Goal: Book appointment/travel/reservation

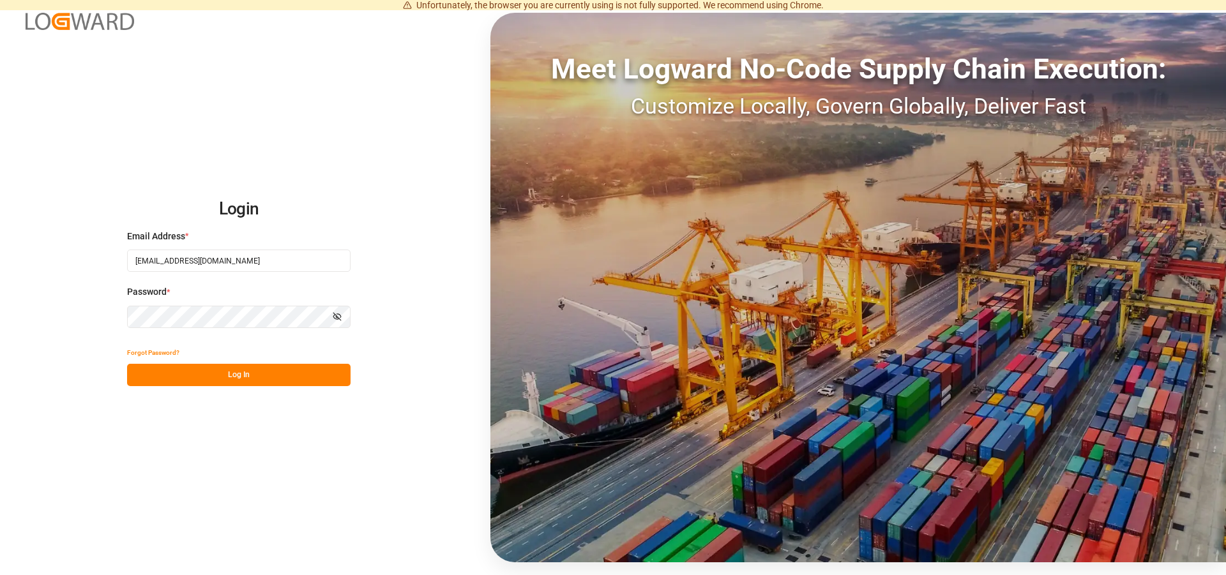
click at [249, 368] on button "Log In" at bounding box center [238, 375] width 223 height 22
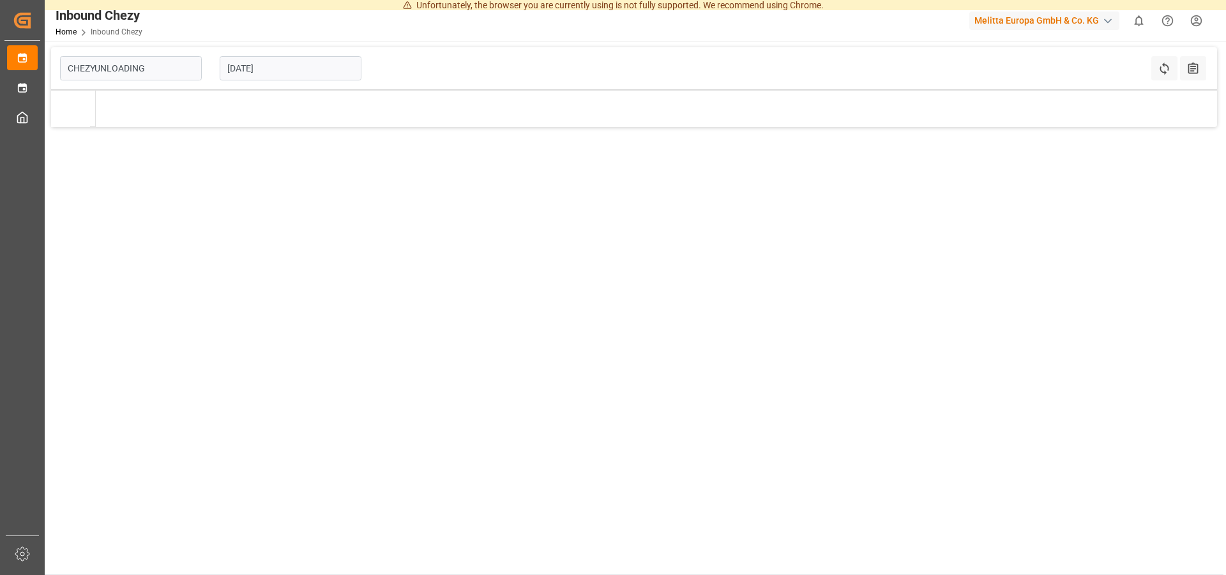
type input "Chezy Unloading"
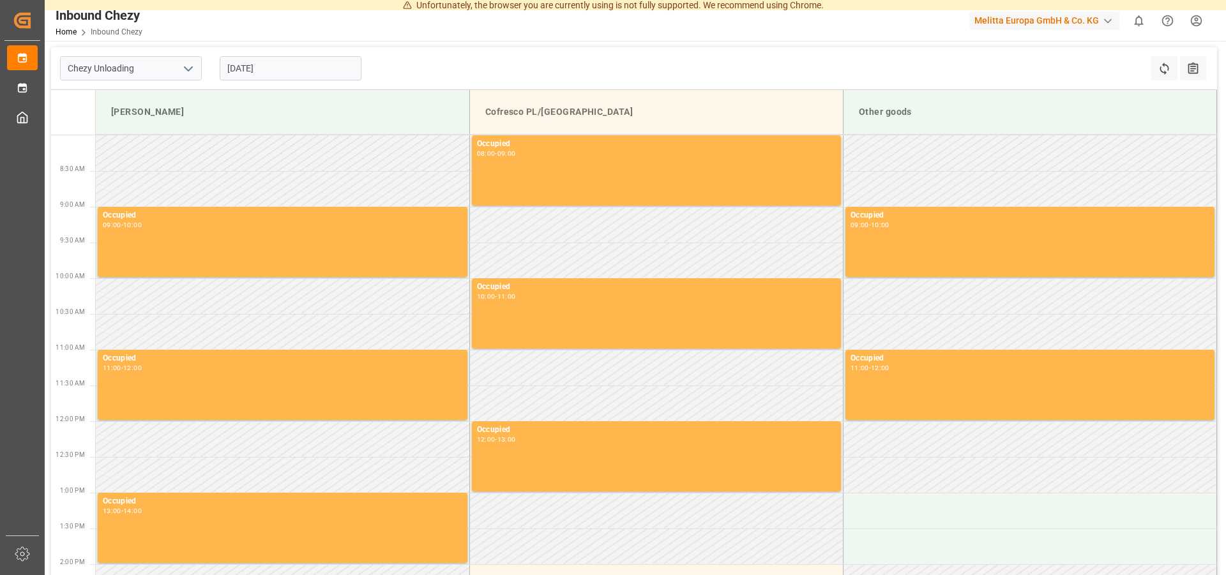
click at [279, 68] on input "[DATE]" at bounding box center [291, 68] width 142 height 24
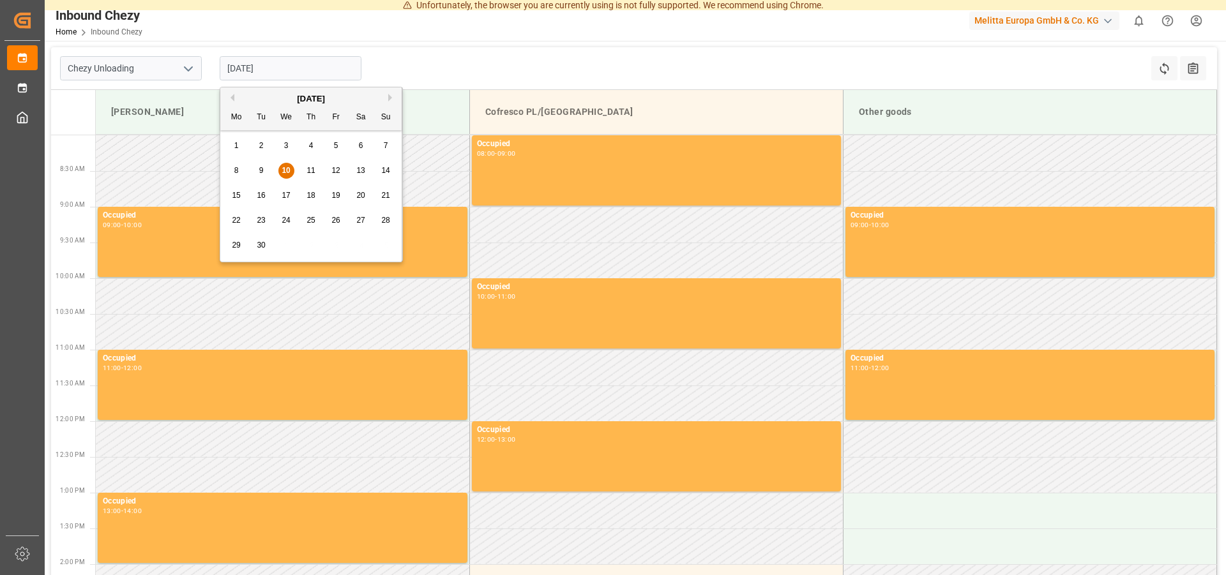
click at [290, 192] on div "17" at bounding box center [286, 195] width 16 height 15
type input "[DATE]"
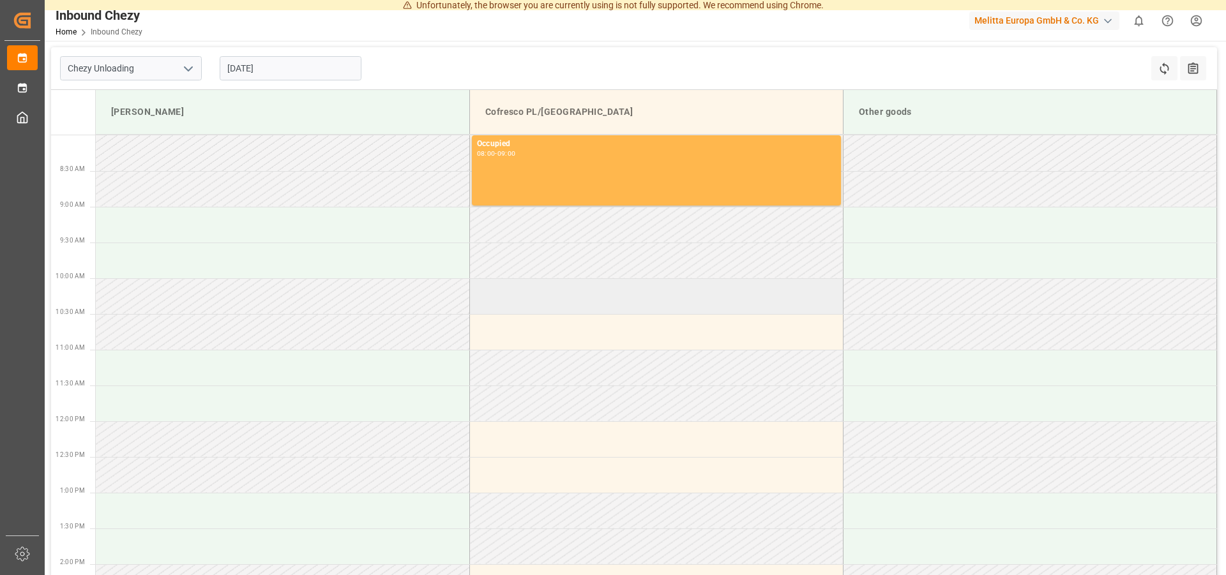
click at [531, 303] on td at bounding box center [656, 296] width 374 height 36
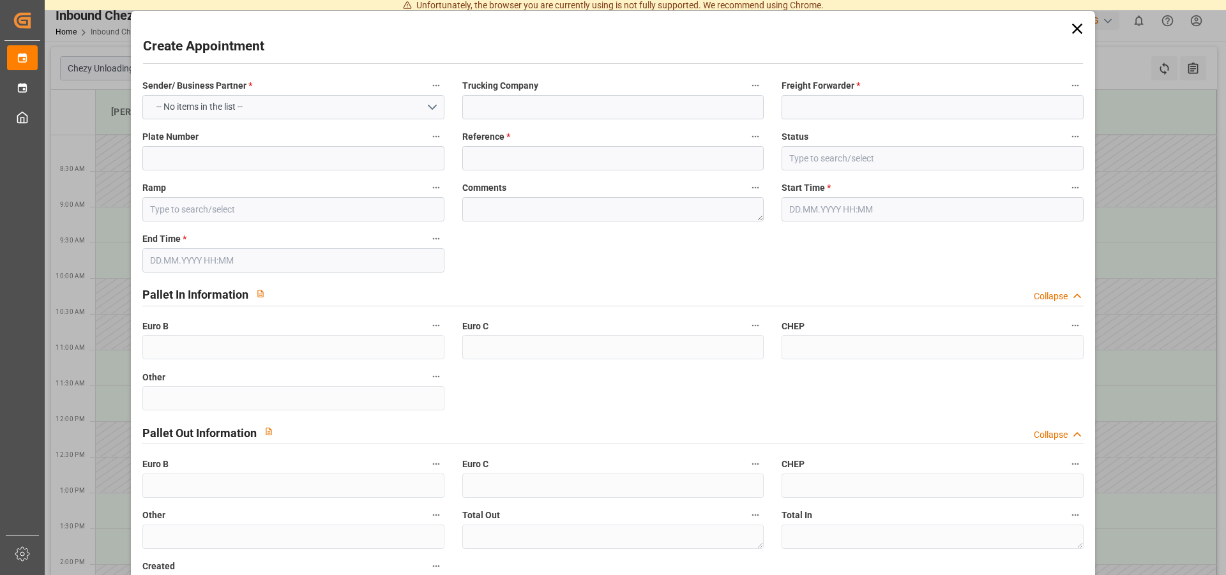
type input "Cofresco PL/[GEOGRAPHIC_DATA]"
type input "0"
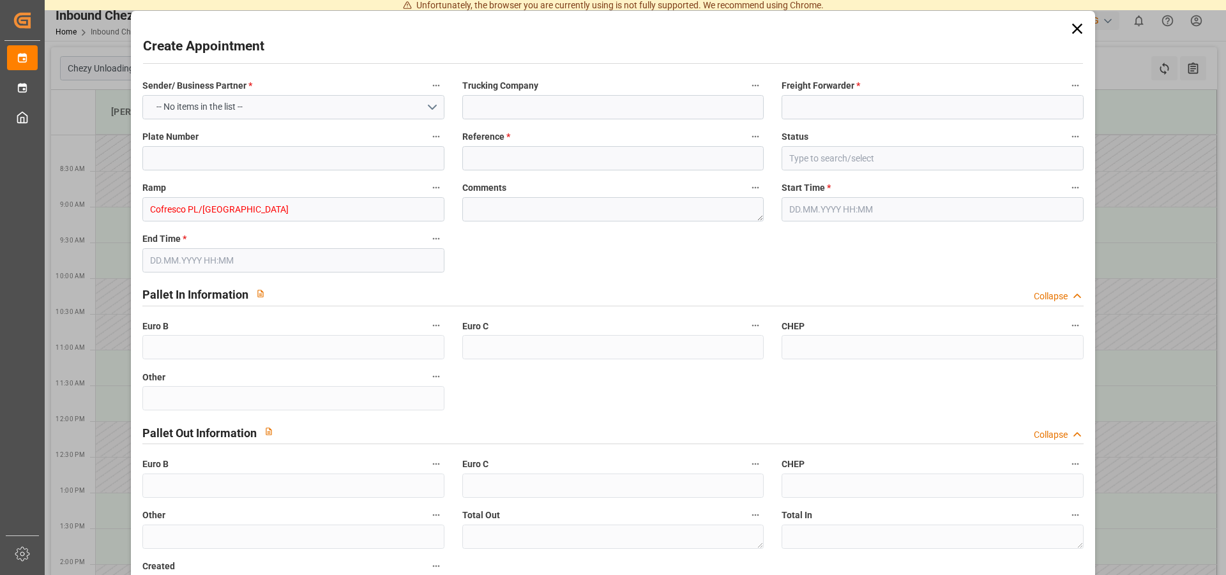
type input "0"
type input "[DATE] 10:00"
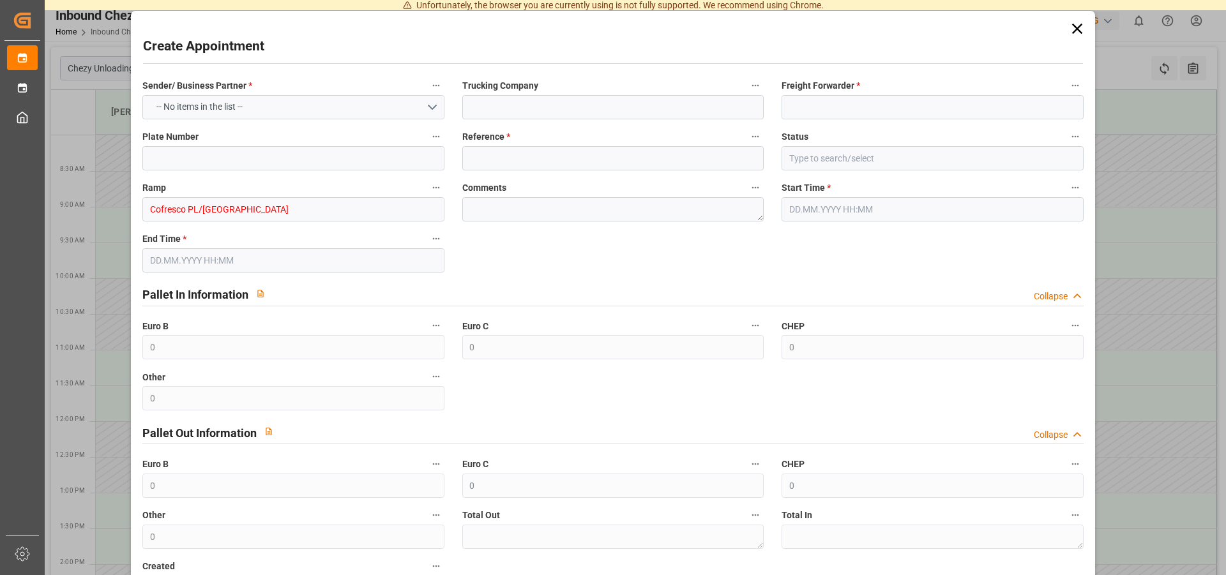
type input "[DATE] 11:00"
click at [502, 110] on input at bounding box center [612, 107] width 301 height 24
click at [312, 103] on button "Select Options" at bounding box center [292, 107] width 301 height 24
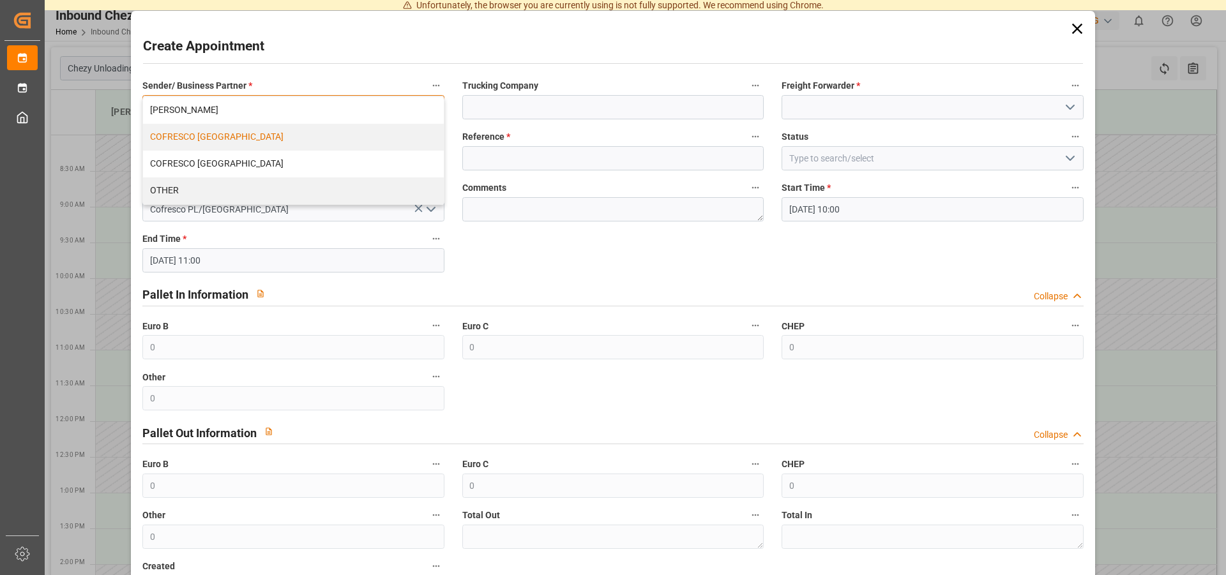
click at [208, 141] on div "COFRESCO [GEOGRAPHIC_DATA]" at bounding box center [293, 137] width 300 height 27
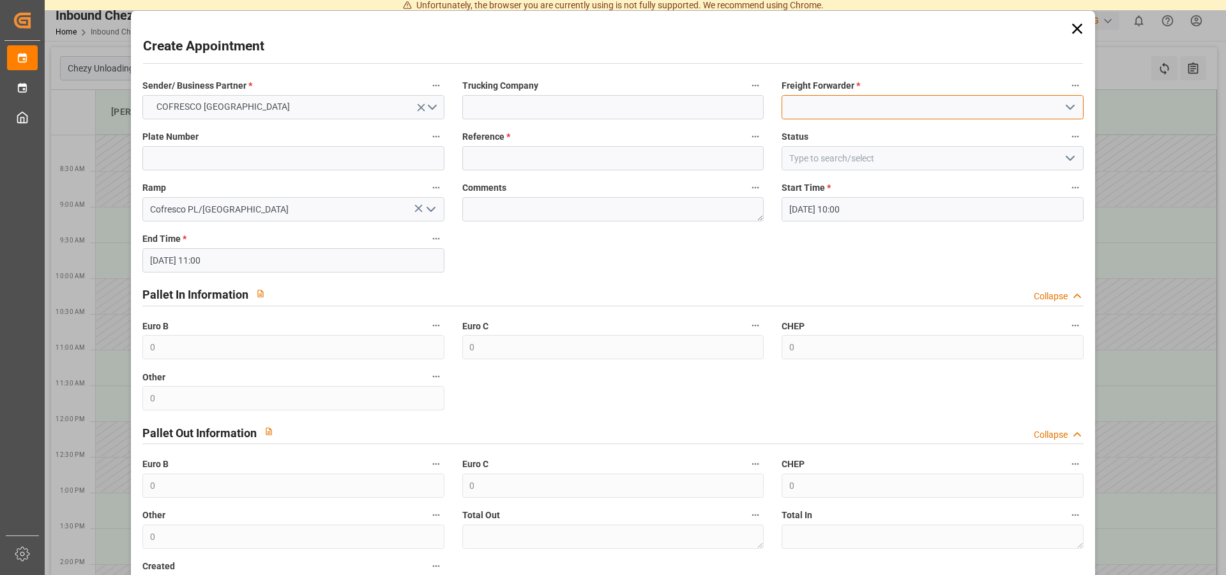
click at [827, 110] on input at bounding box center [931, 107] width 301 height 24
click at [1062, 110] on icon "open menu" at bounding box center [1069, 107] width 15 height 15
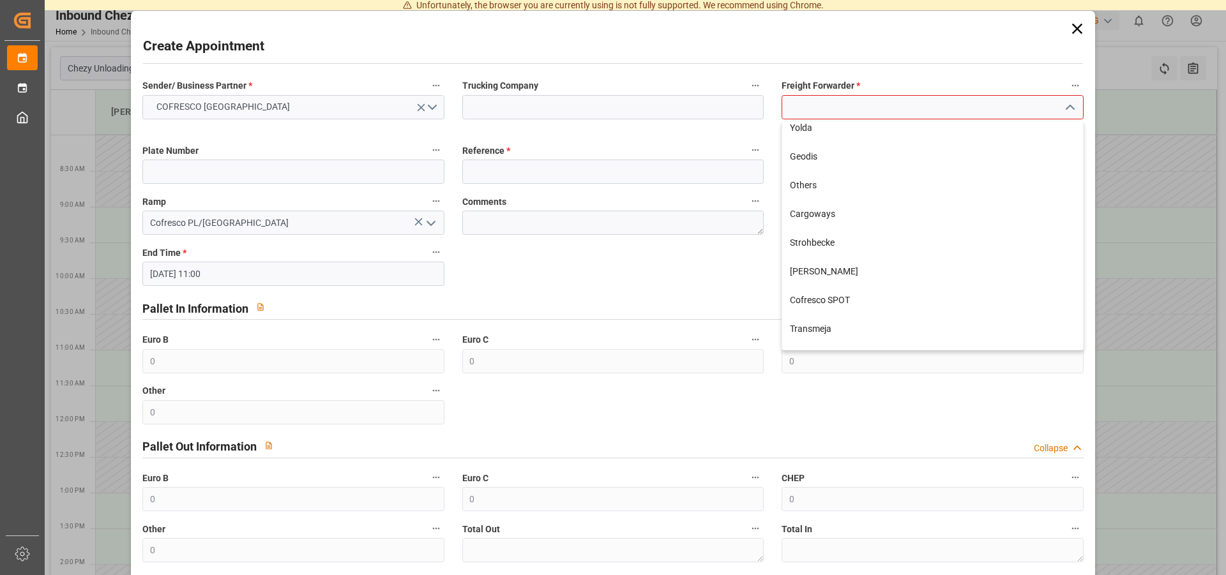
scroll to position [375, 0]
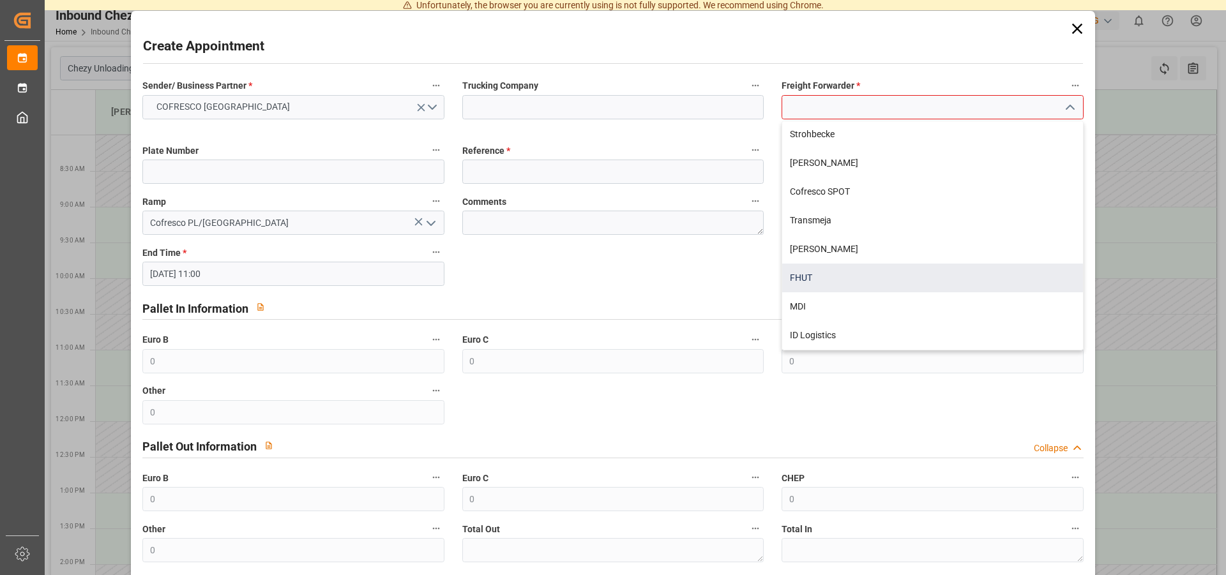
click at [795, 271] on div "FHUT" at bounding box center [932, 278] width 300 height 29
type input "FHUT"
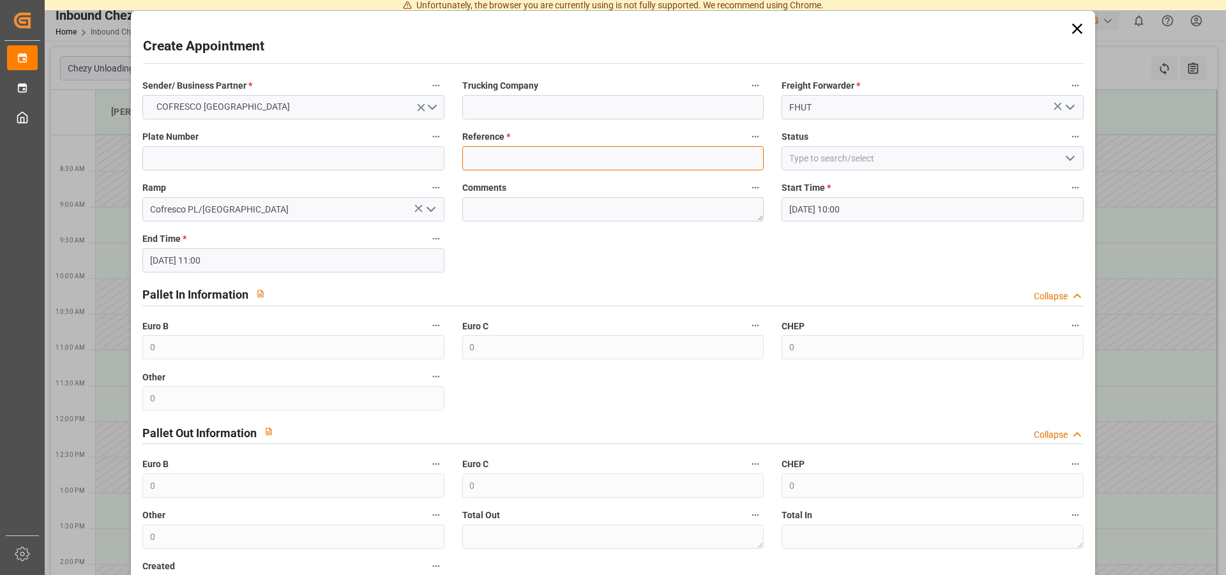
click at [493, 165] on input at bounding box center [612, 158] width 301 height 24
type input "489534"
click at [972, 165] on input at bounding box center [931, 158] width 301 height 24
click at [1062, 164] on icon "open menu" at bounding box center [1069, 158] width 15 height 15
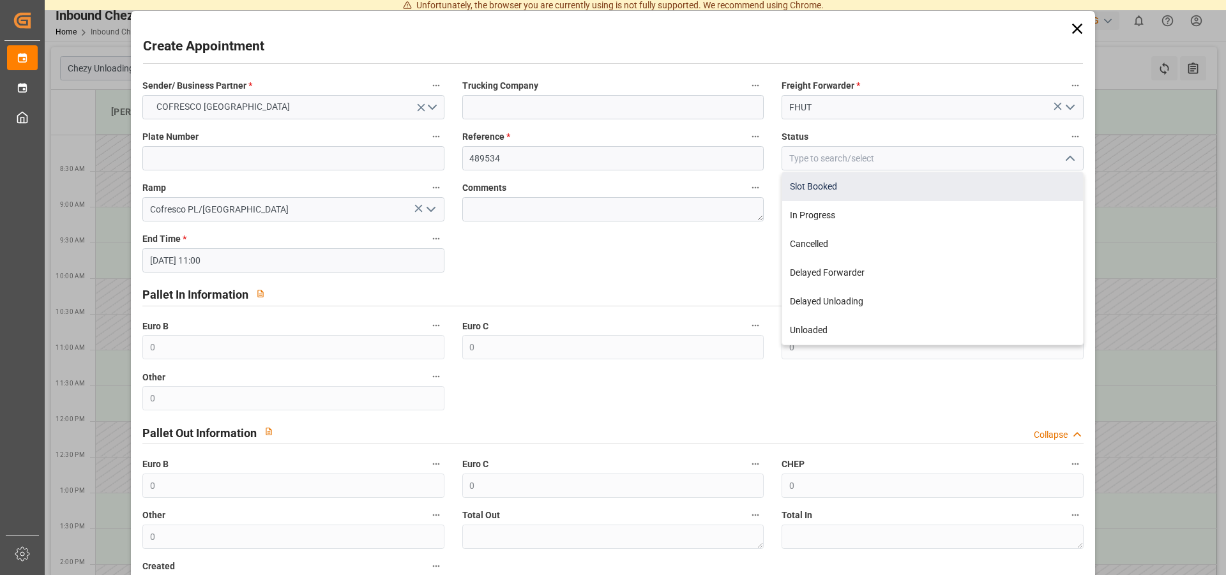
click at [815, 186] on div "Slot Booked" at bounding box center [932, 186] width 300 height 29
type input "Slot Booked"
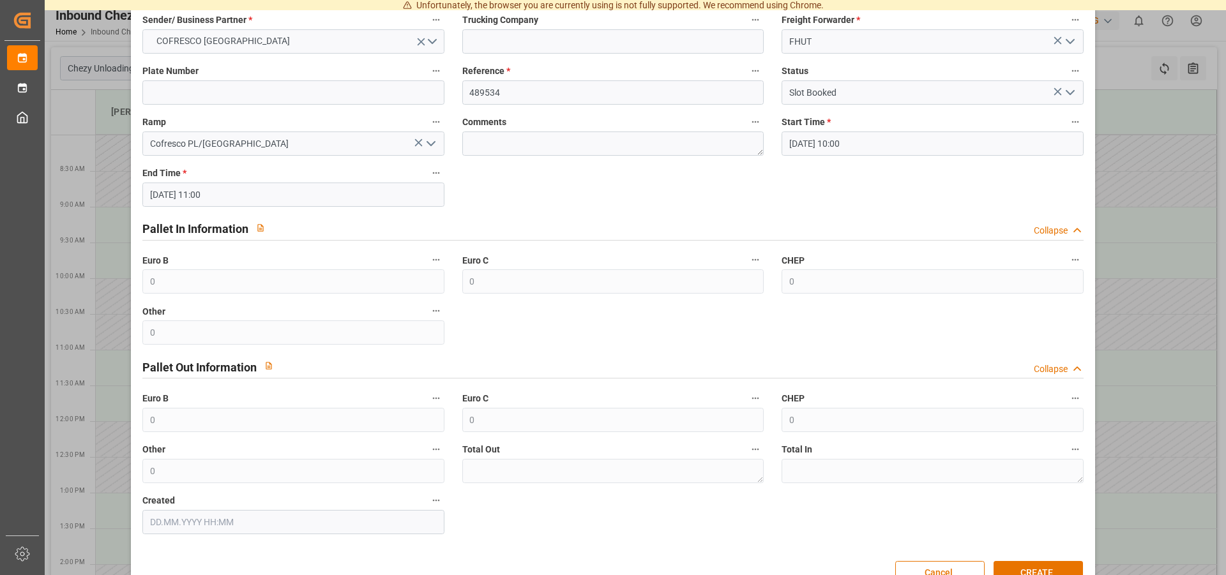
scroll to position [99, 0]
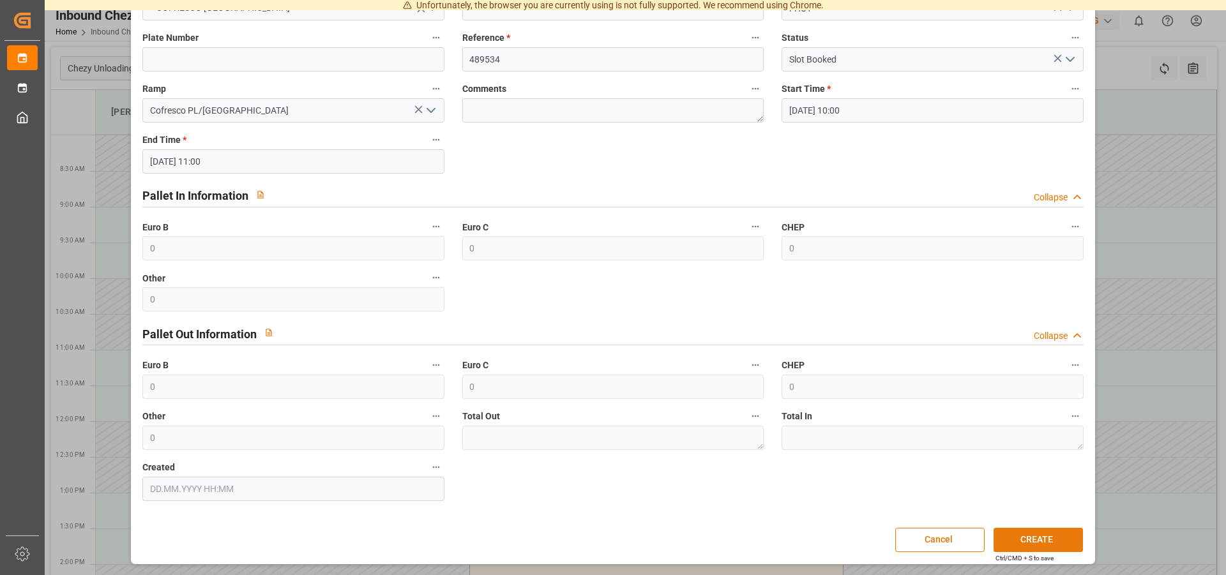
click at [1030, 538] on button "CREATE" at bounding box center [1037, 540] width 89 height 24
